Goal: Navigation & Orientation: Find specific page/section

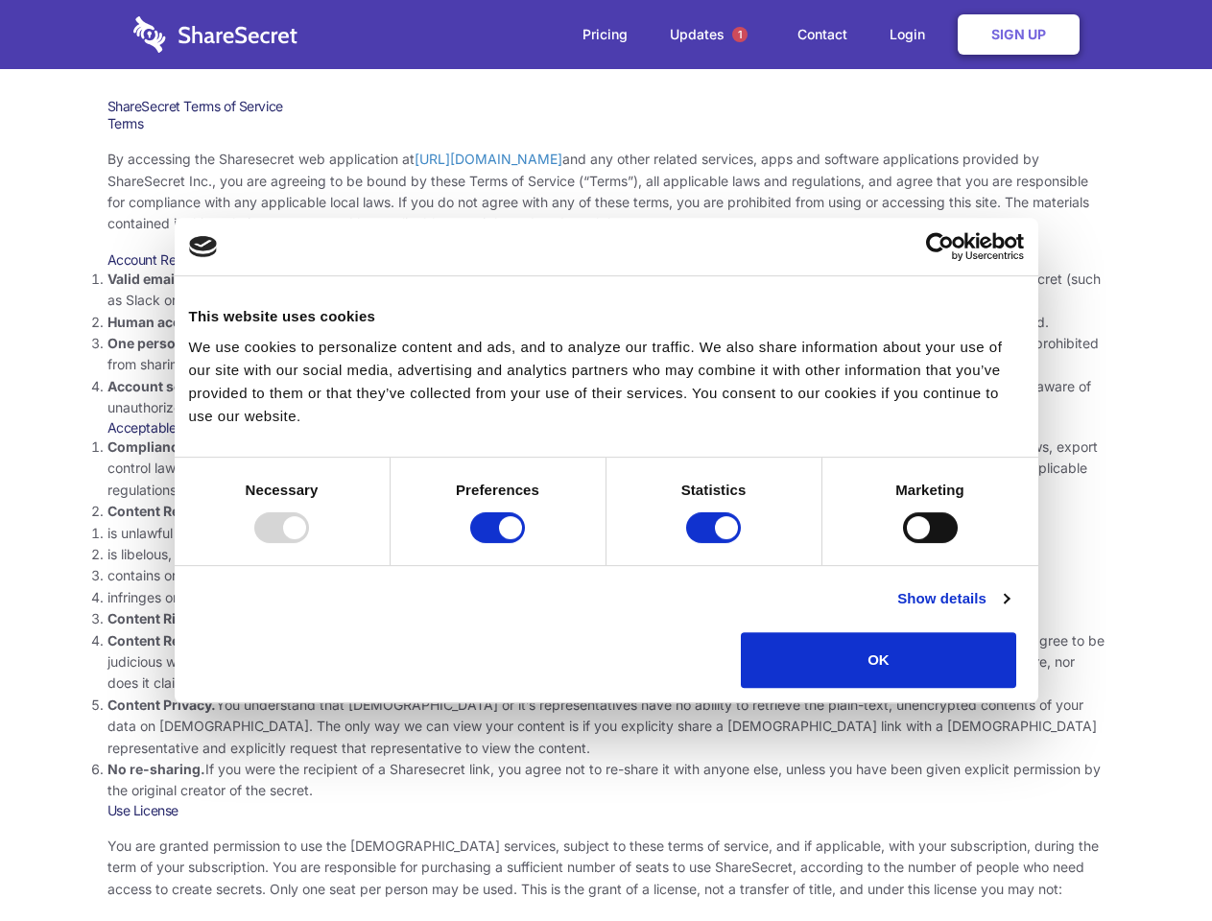
click at [605, 461] on li "Compliance with local laws and regulations. Your use of the Sharesecret must no…" at bounding box center [606, 469] width 998 height 64
click at [309, 543] on div at bounding box center [281, 527] width 55 height 31
click at [525, 543] on input "Preferences" at bounding box center [497, 527] width 55 height 31
checkbox input "false"
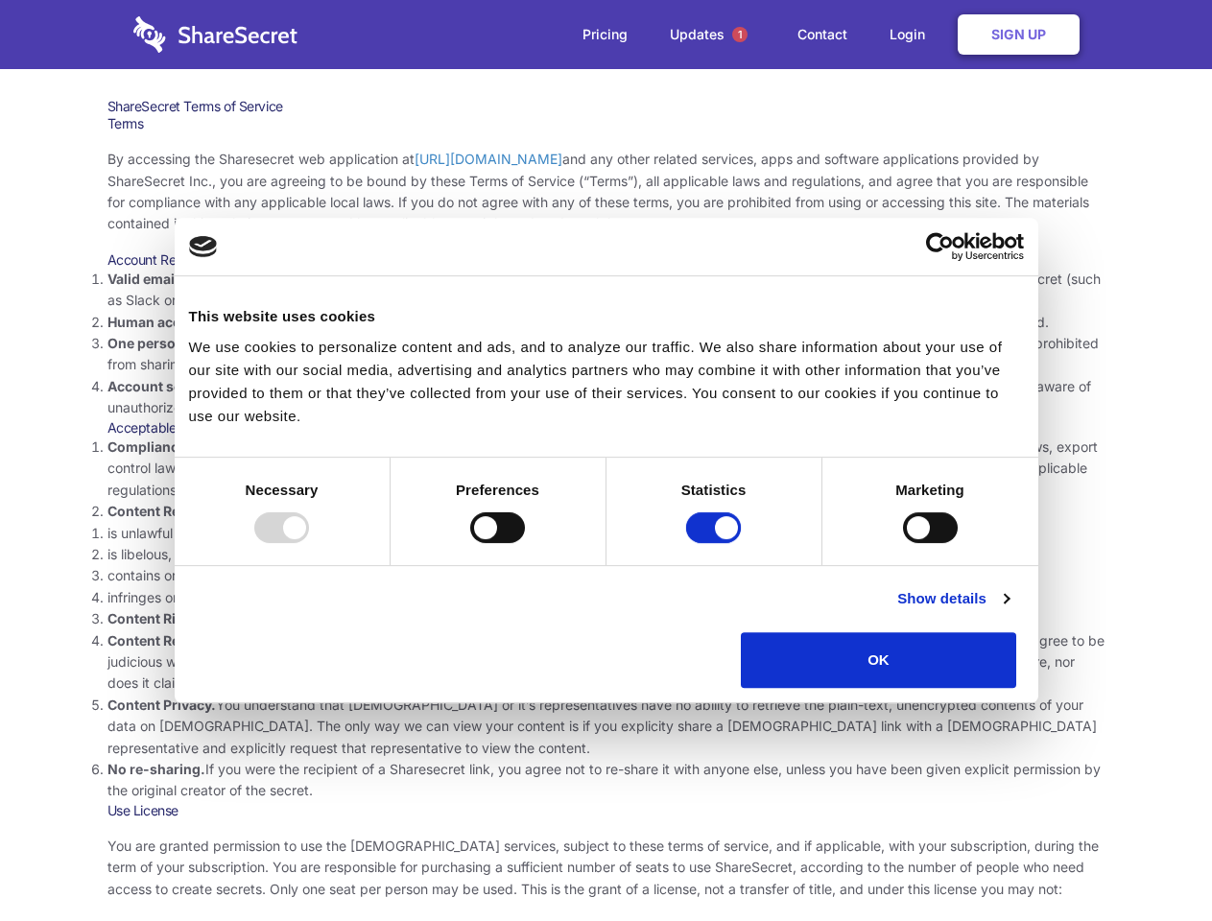
click at [716, 543] on input "Statistics" at bounding box center [713, 527] width 55 height 31
checkbox input "false"
click at [903, 543] on input "Marketing" at bounding box center [930, 527] width 55 height 31
checkbox input "true"
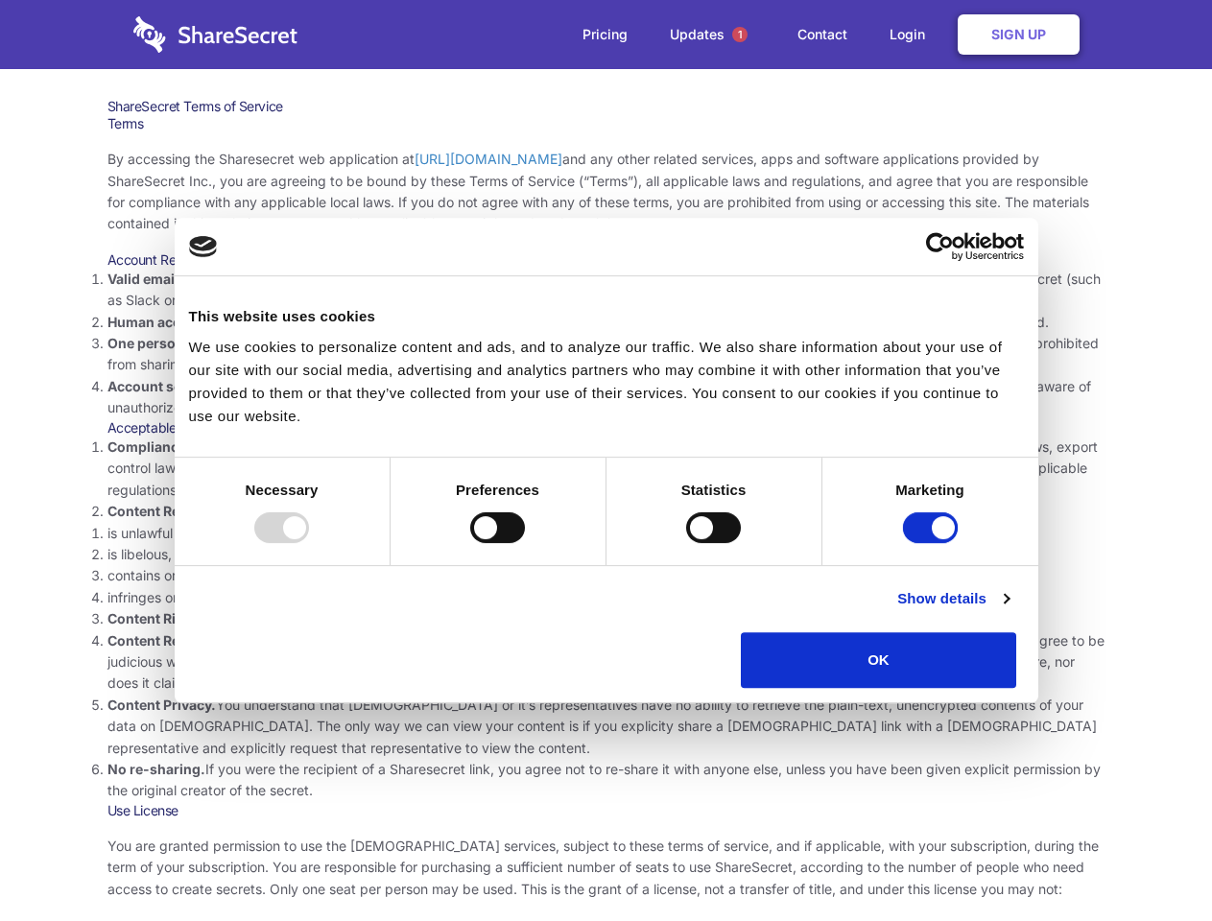
checkbox input "true"
click at [1008, 610] on link "Show details" at bounding box center [952, 598] width 111 height 23
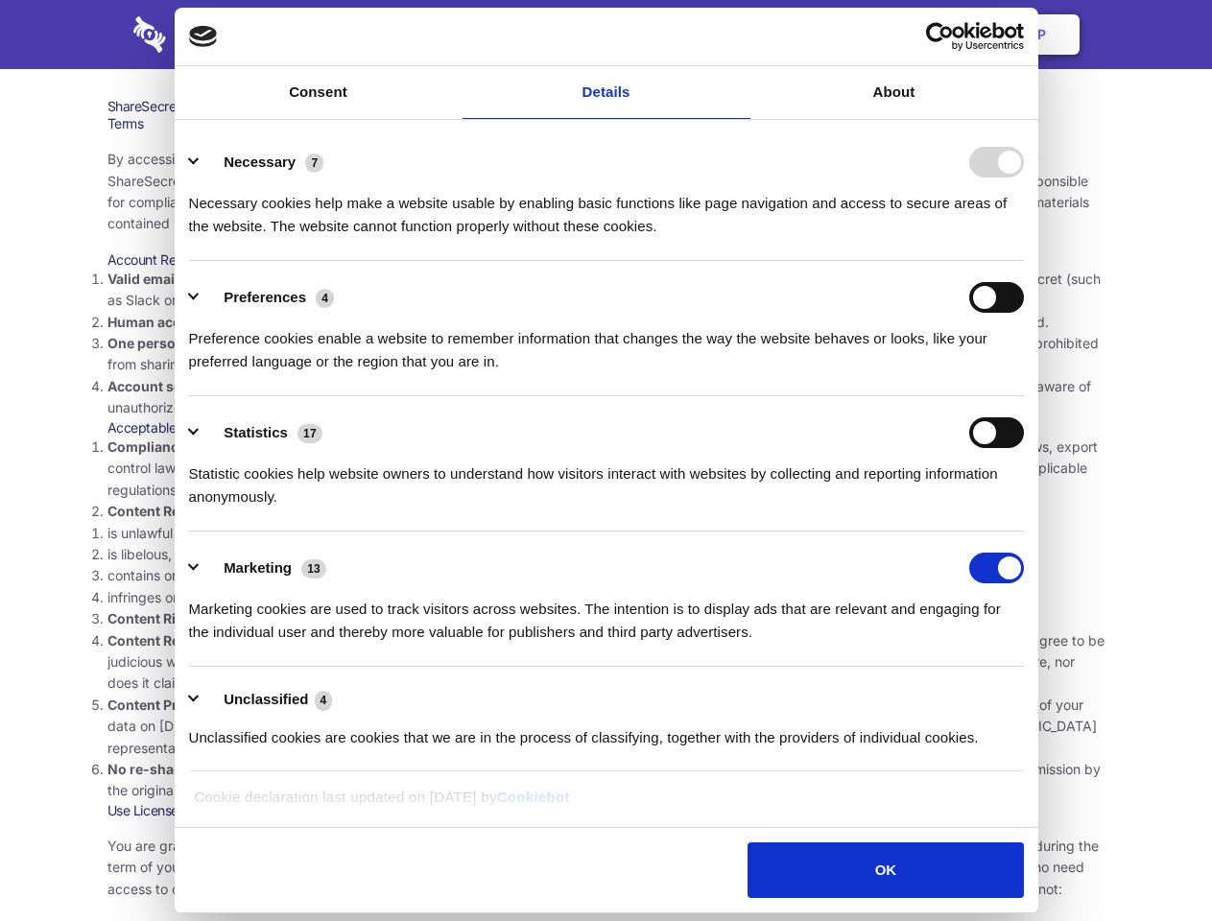
click at [1060, 695] on body "Consent Details [#IABV2SETTINGS#] About This website uses cookies We use cookie…" at bounding box center [606, 460] width 1212 height 921
click at [739, 35] on span "1" at bounding box center [739, 34] width 15 height 15
